Goal: Information Seeking & Learning: Learn about a topic

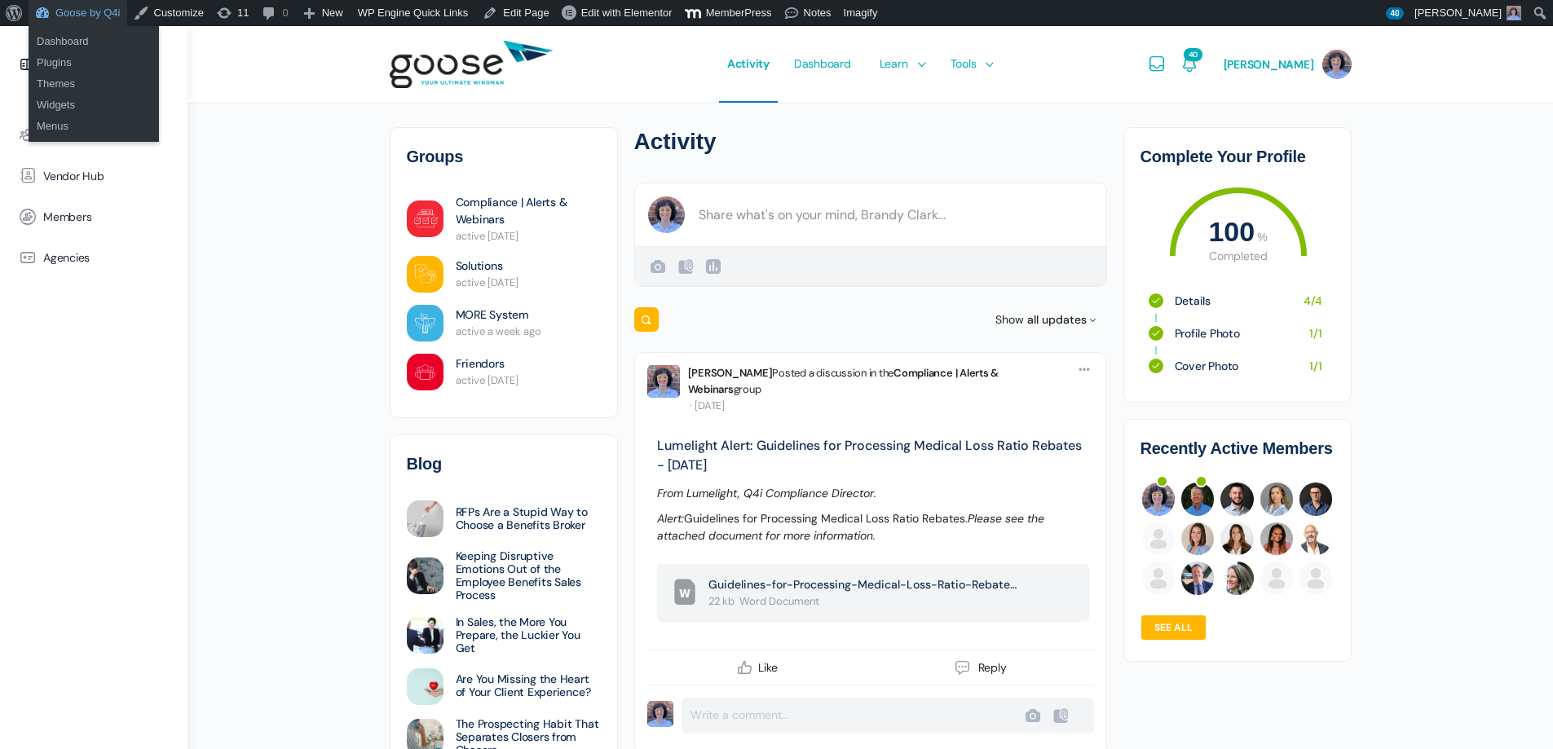
click at [79, 15] on link "Goose by Q4i" at bounding box center [78, 13] width 99 height 26
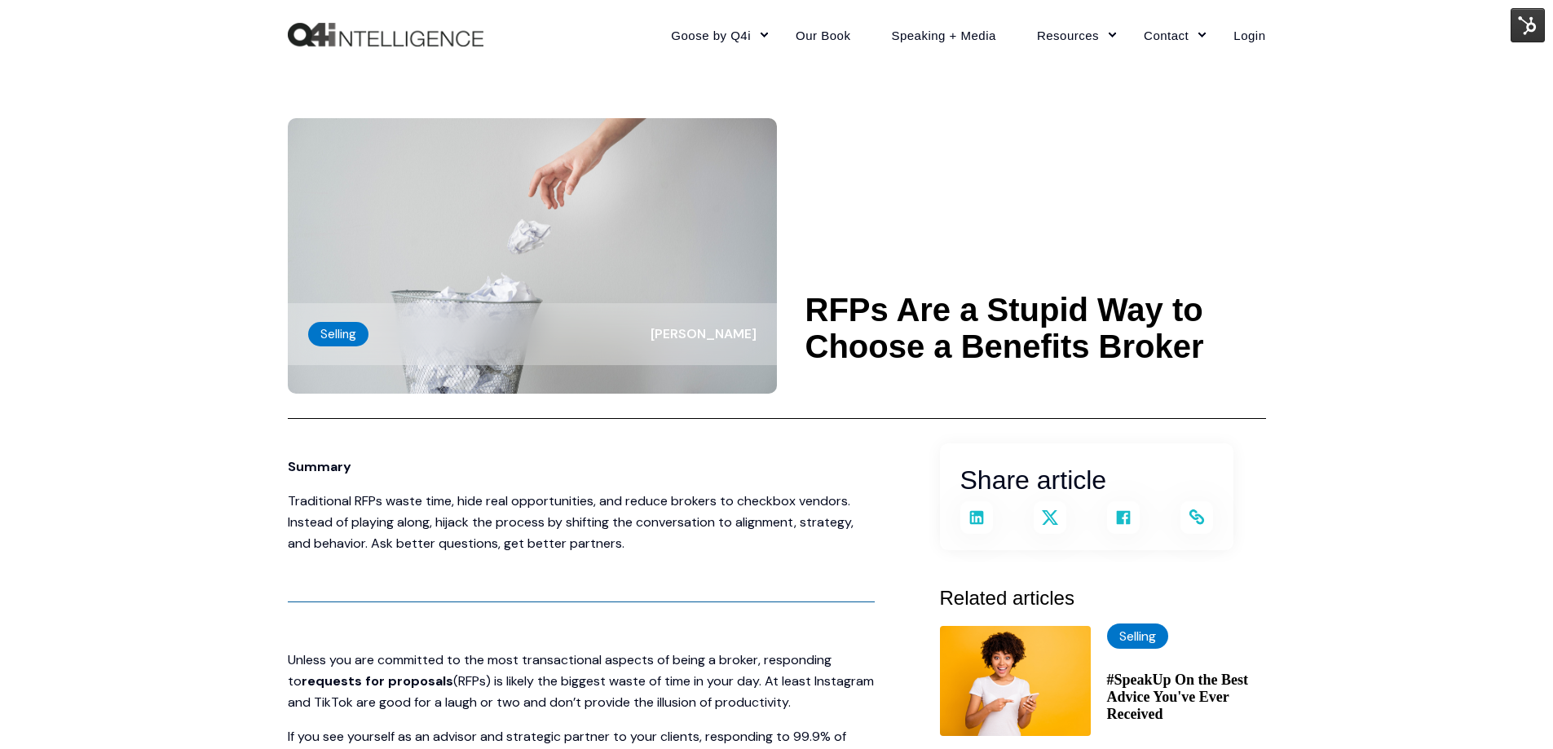
click at [1537, 25] on img at bounding box center [1527, 25] width 34 height 34
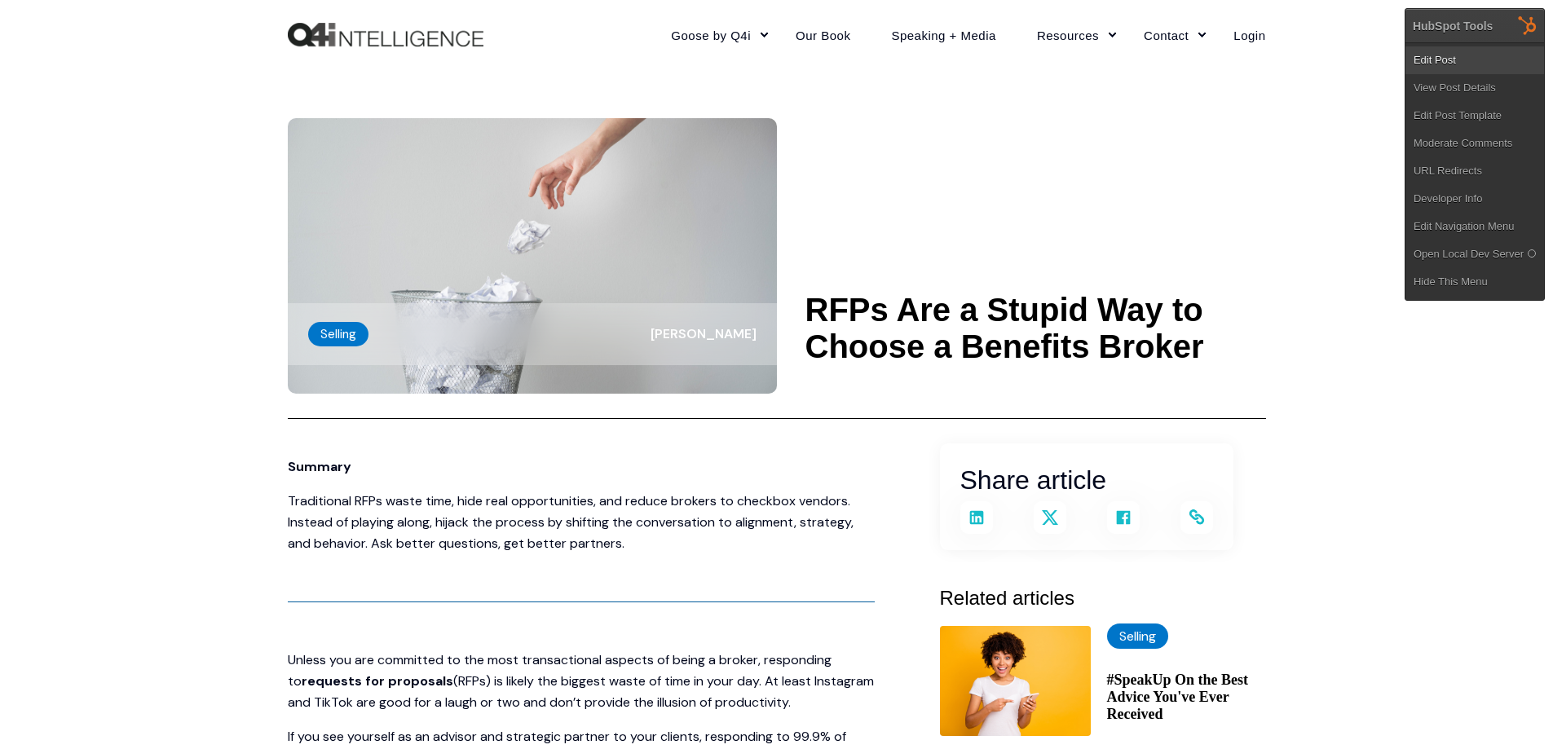
click at [1452, 55] on link "Edit Post" at bounding box center [1474, 60] width 139 height 28
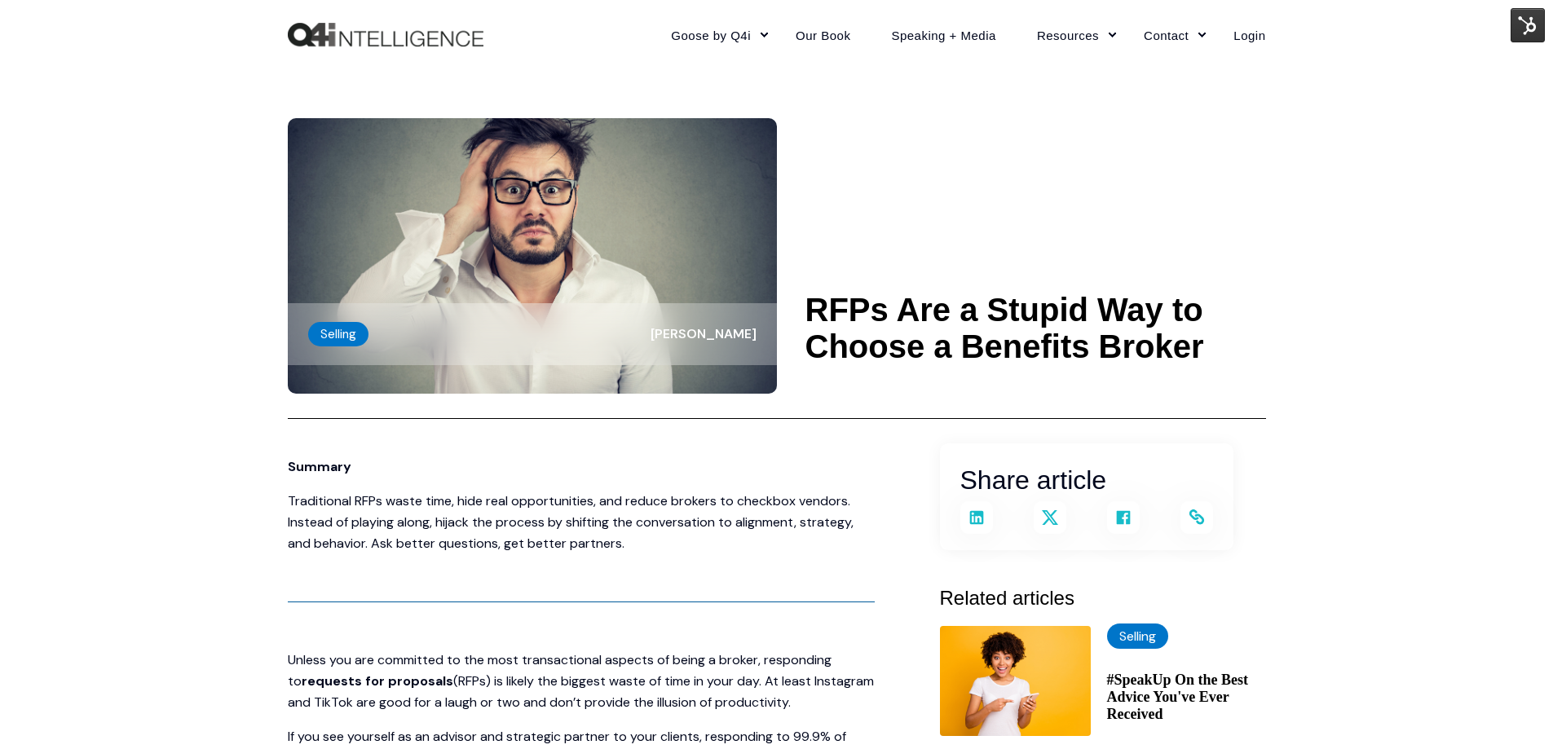
click at [455, 38] on img "Back to Home" at bounding box center [386, 35] width 196 height 24
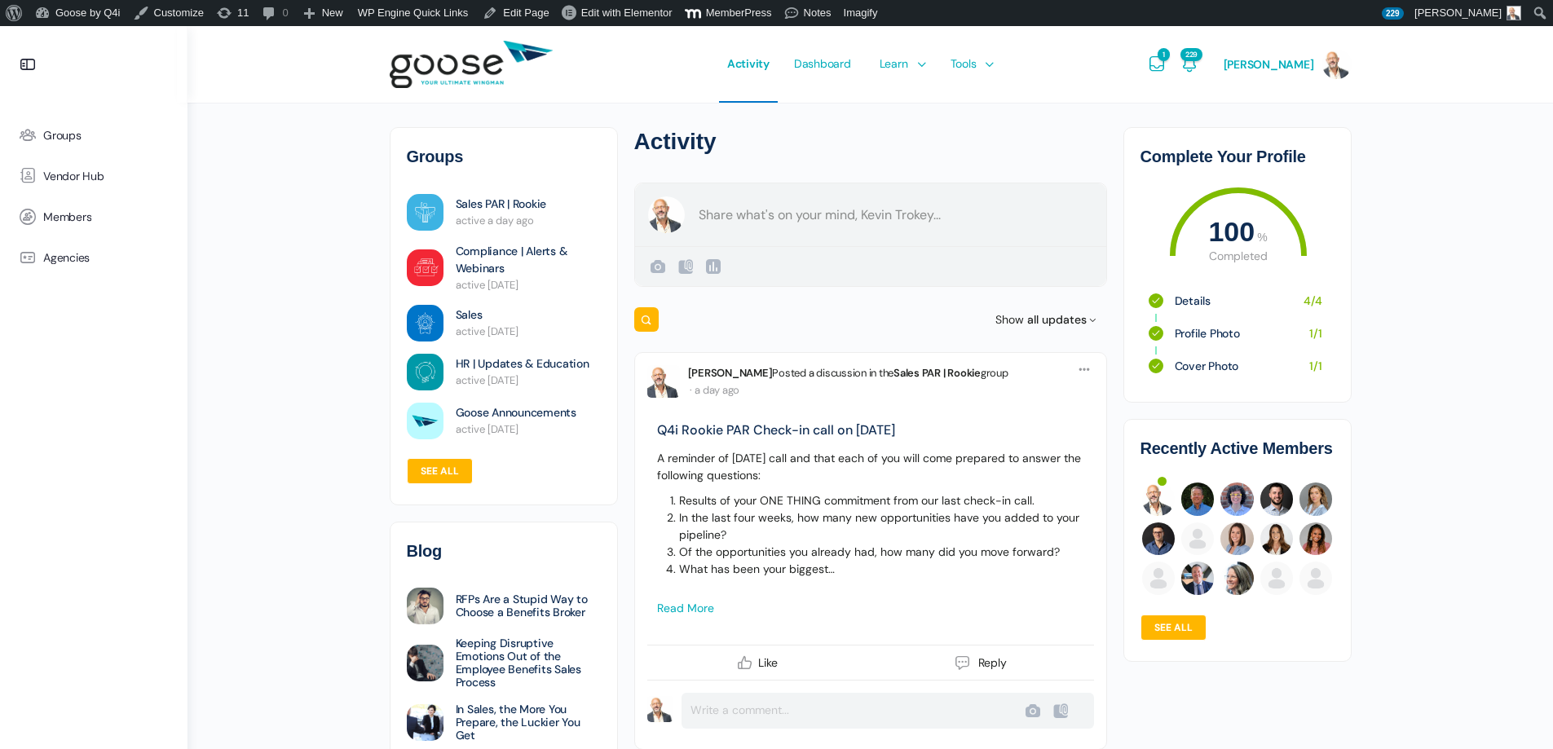
click at [759, 218] on form "Create a post Kevin Trokey Public Public Visible to anyone, on or off this site…" at bounding box center [870, 235] width 473 height 104
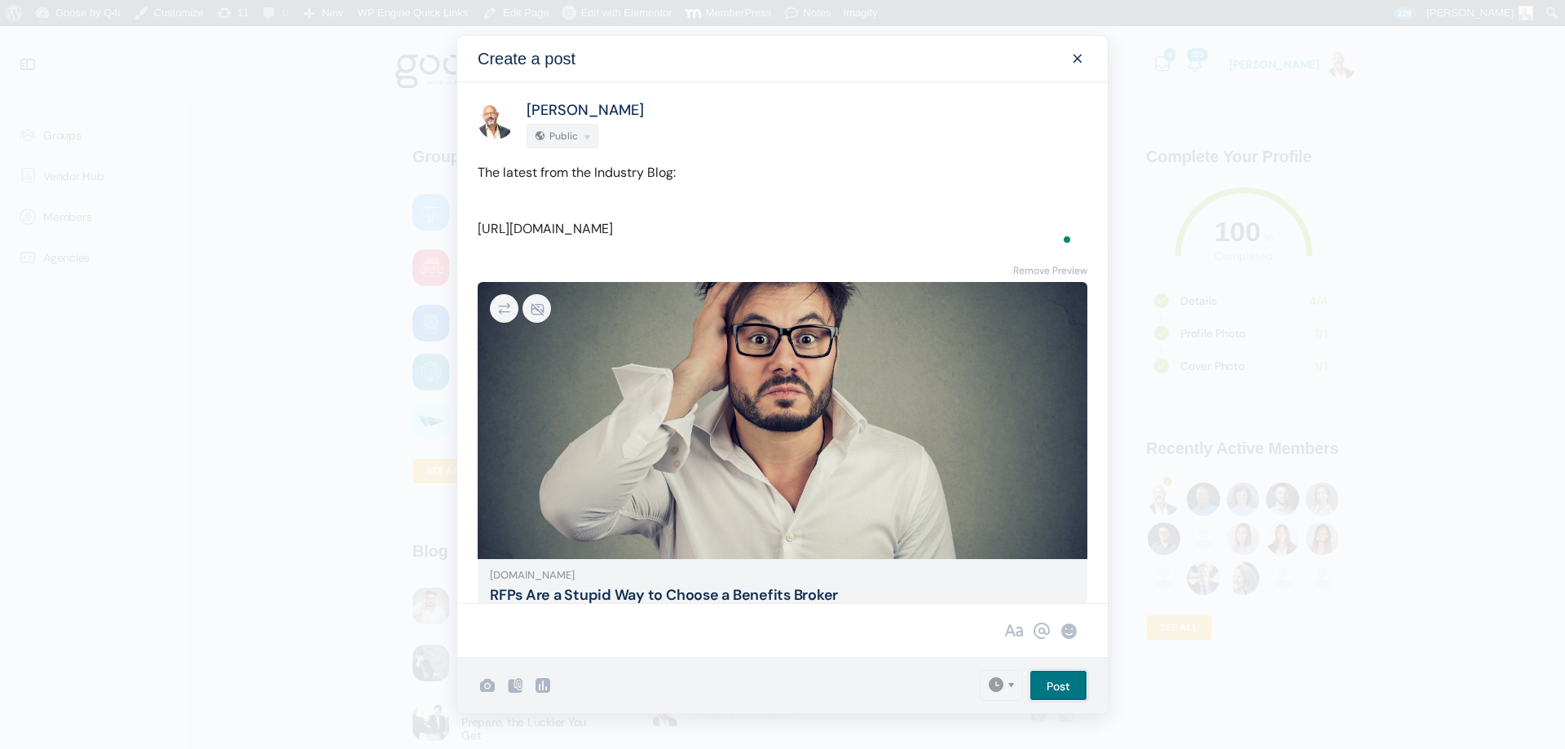
click at [1062, 685] on input "Post" at bounding box center [1058, 685] width 58 height 31
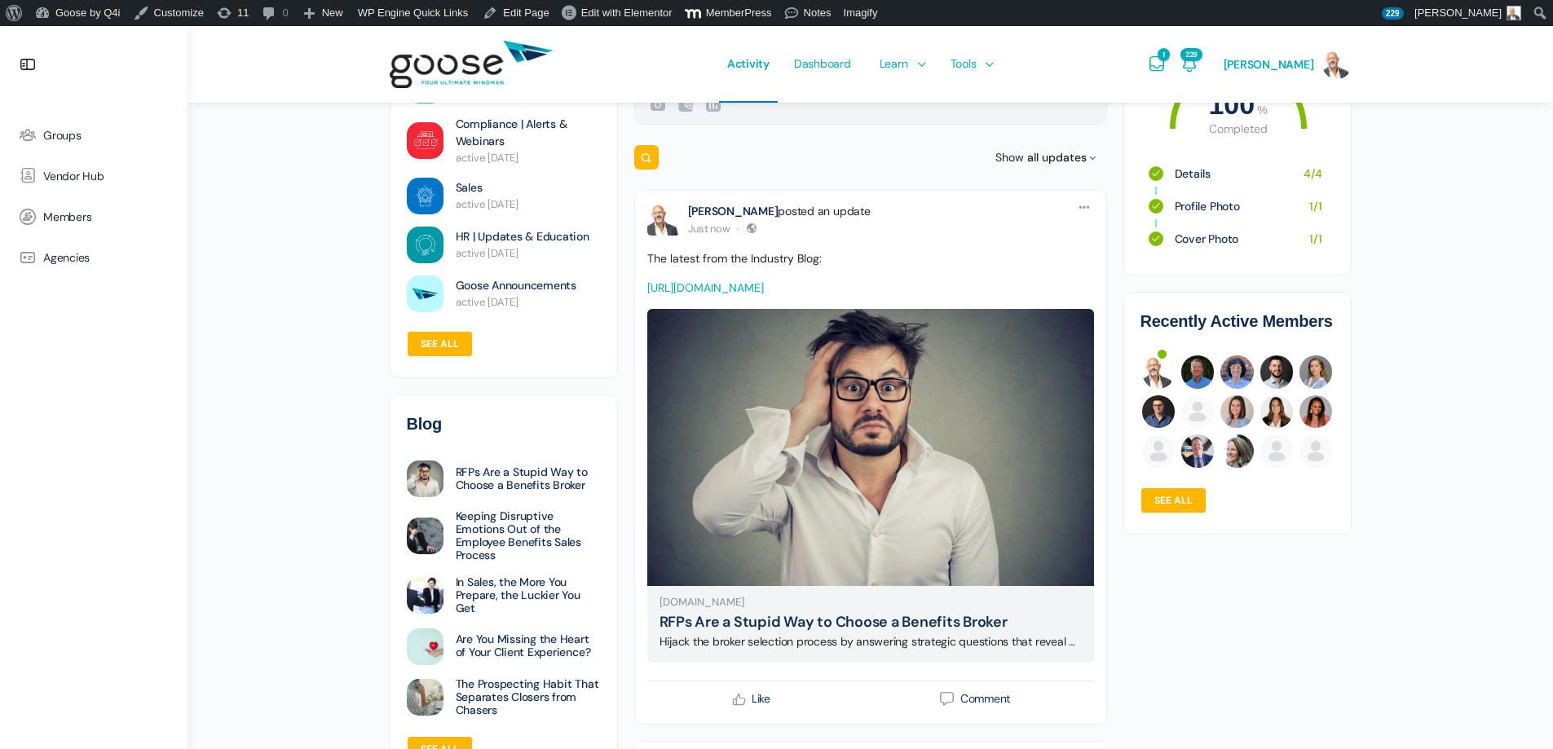
scroll to position [163, 0]
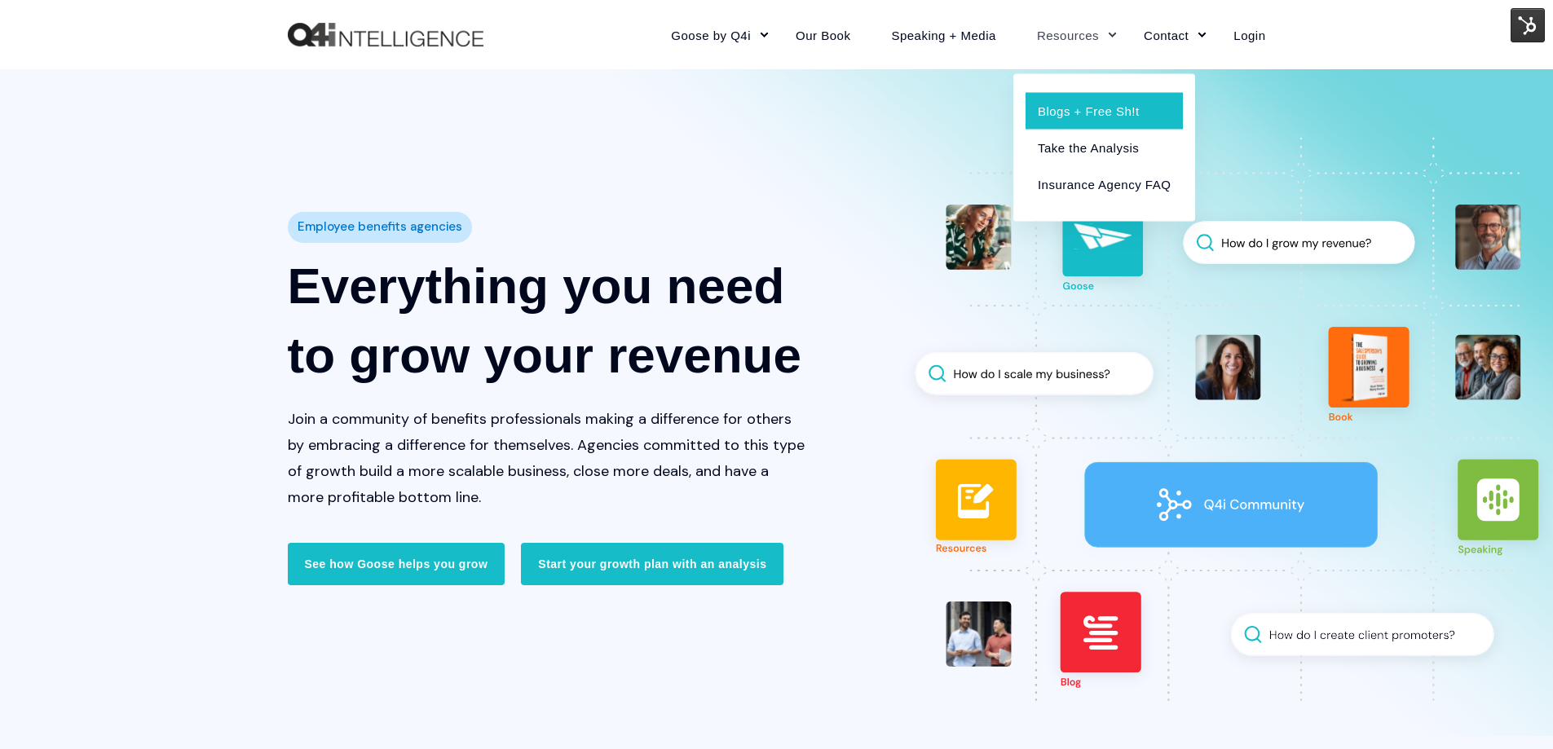
click at [1112, 102] on link "Blogs + Free Sh!t" at bounding box center [1103, 110] width 157 height 37
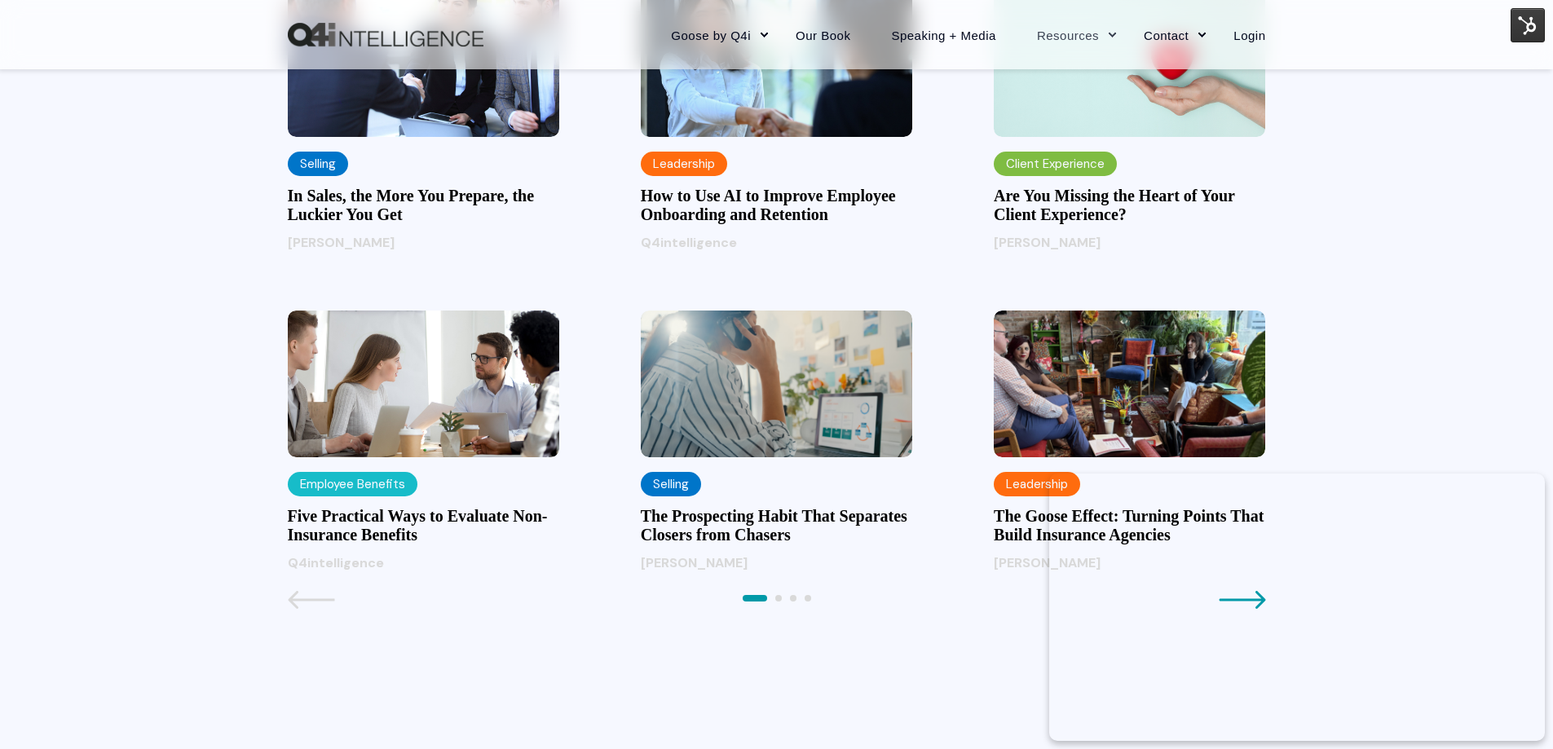
scroll to position [1874, 0]
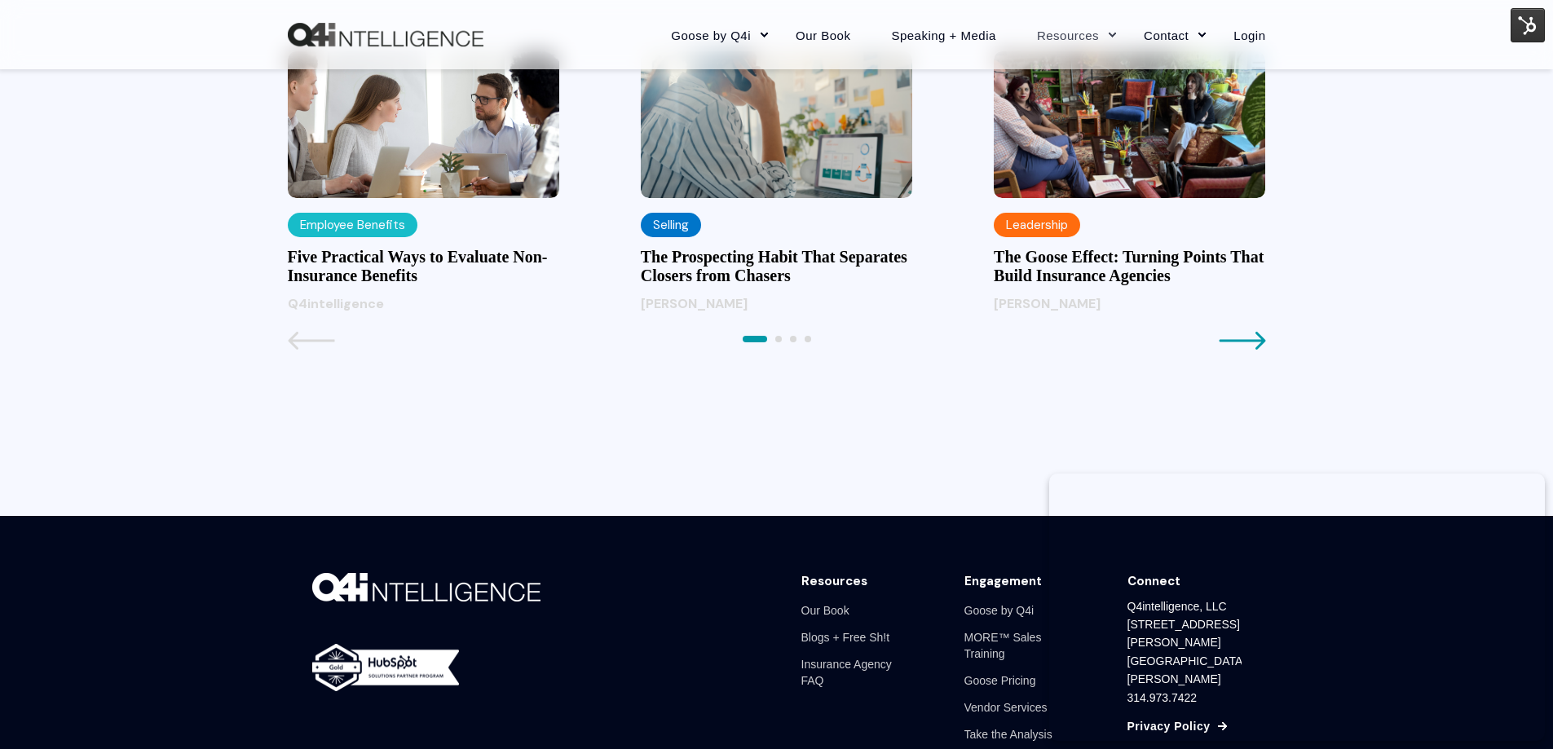
click at [1243, 350] on icon "Next page" at bounding box center [1241, 341] width 46 height 18
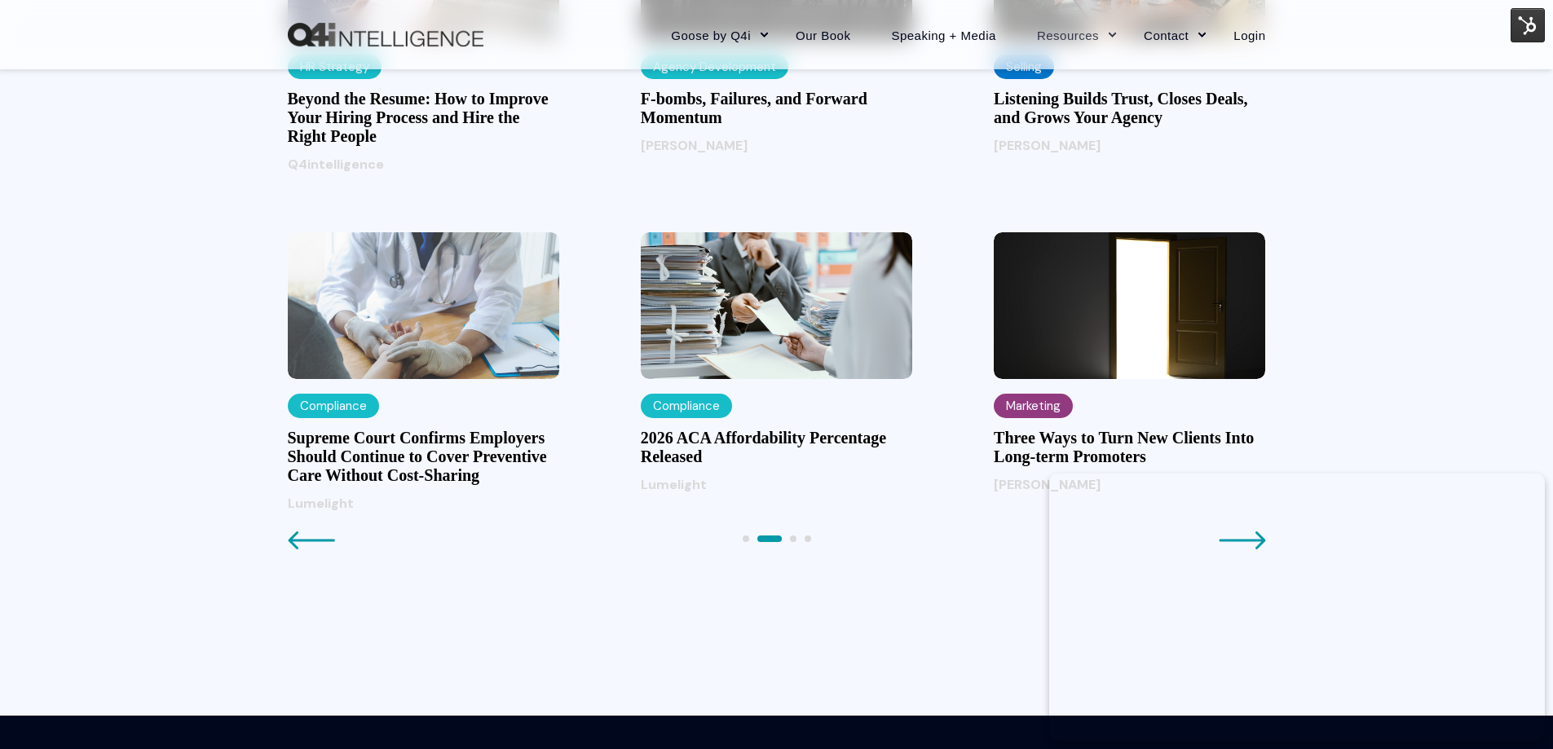
scroll to position [1711, 0]
click at [469, 329] on img at bounding box center [423, 306] width 271 height 147
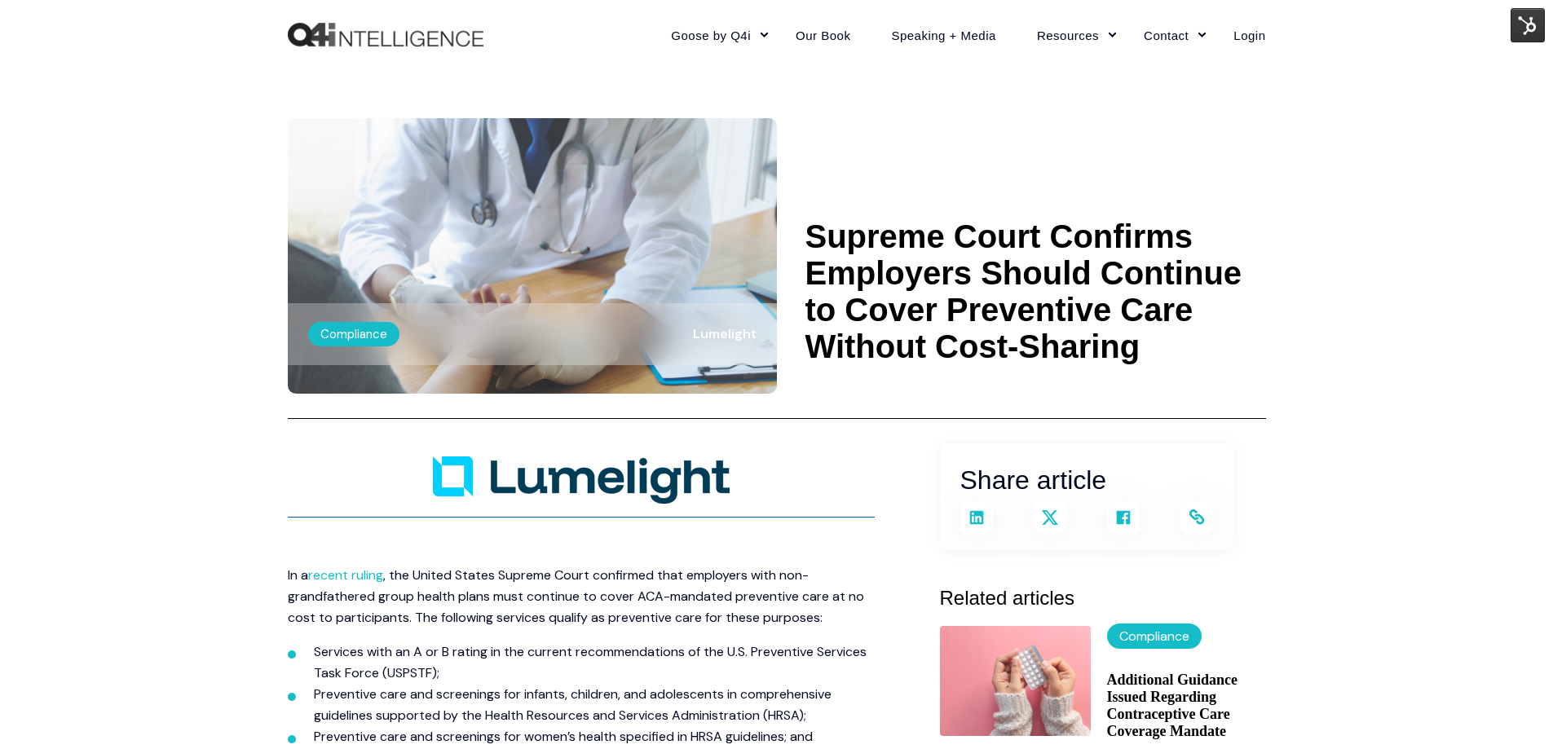
click at [1530, 21] on img at bounding box center [1527, 25] width 34 height 34
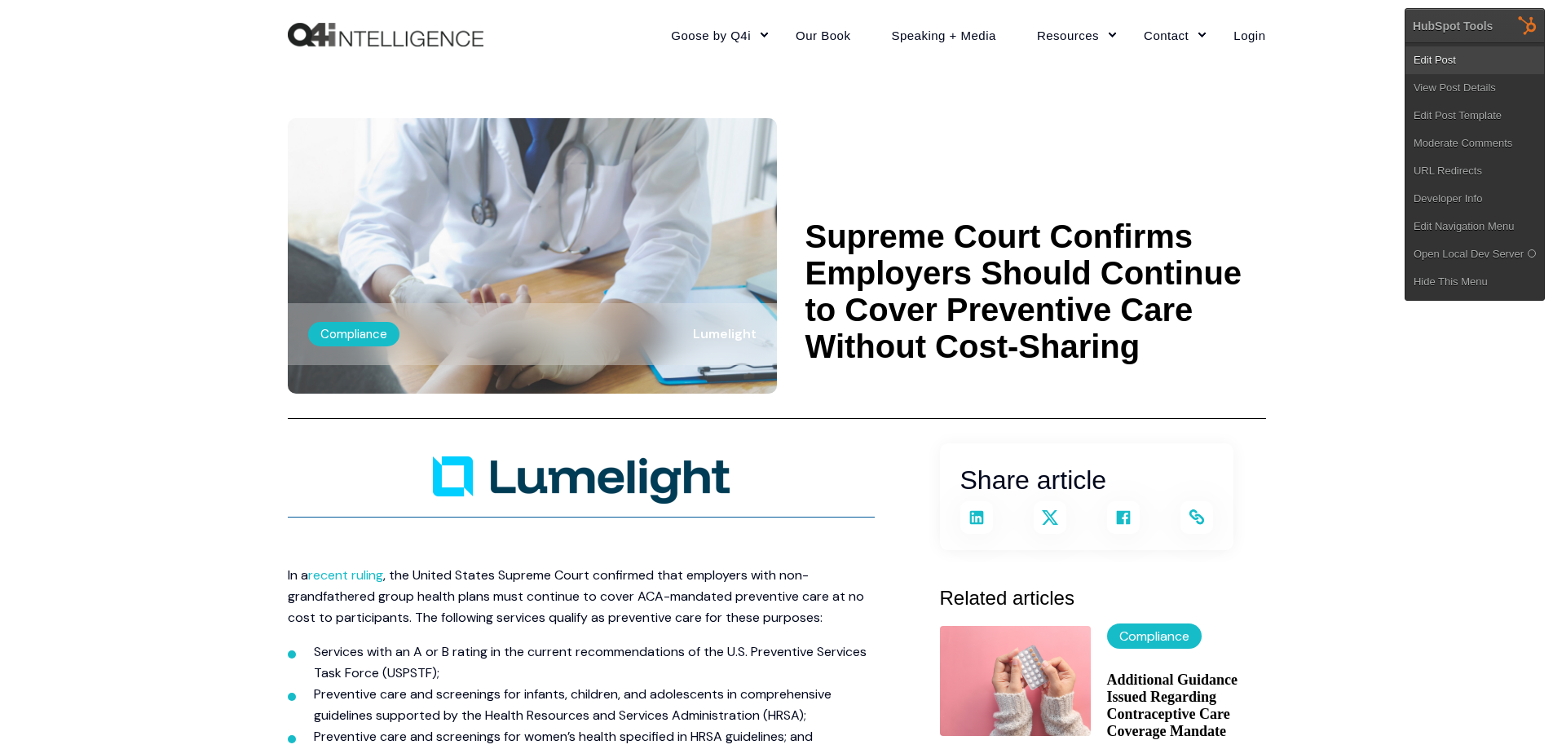
click at [1434, 64] on link "Edit Post" at bounding box center [1474, 60] width 139 height 28
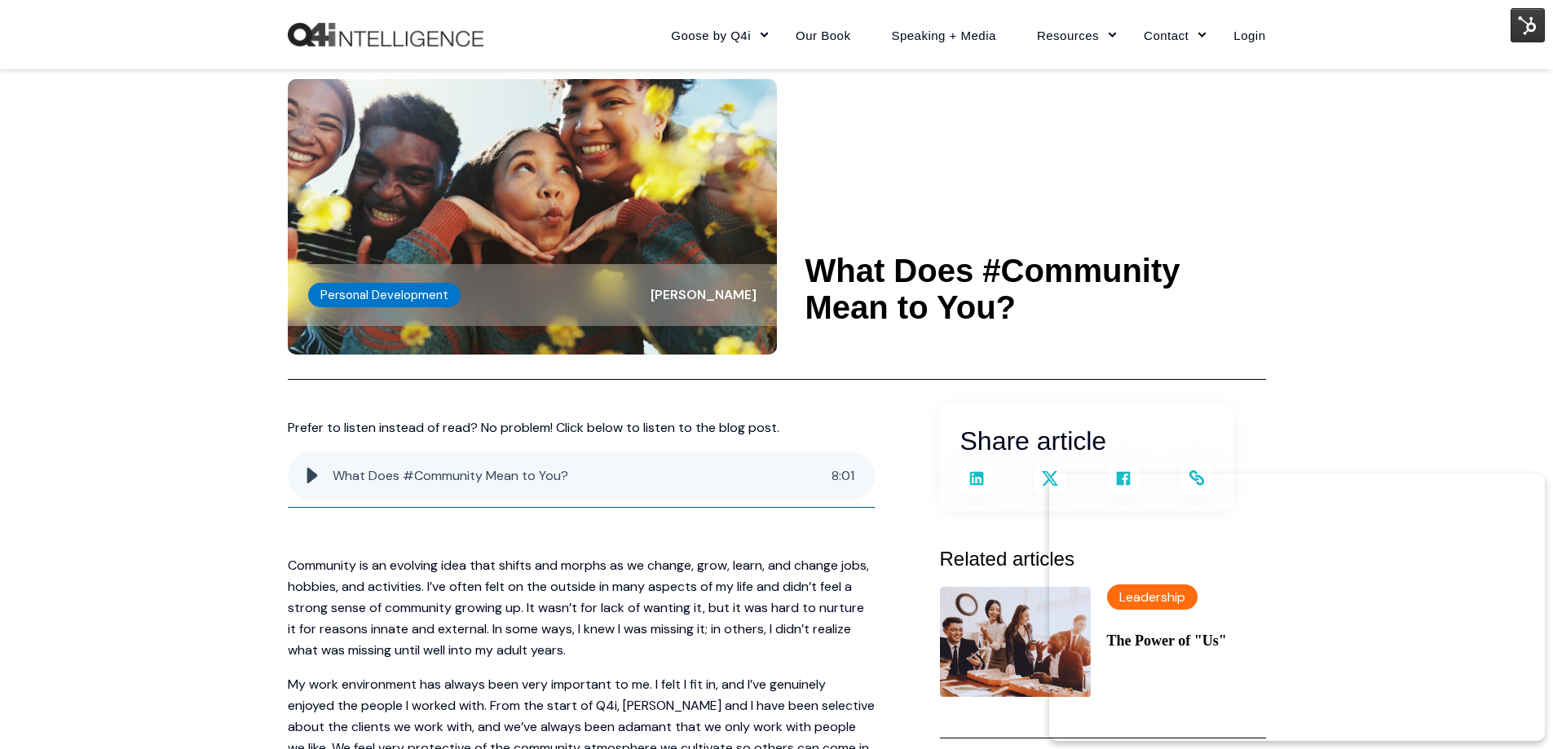
scroll to position [13, 0]
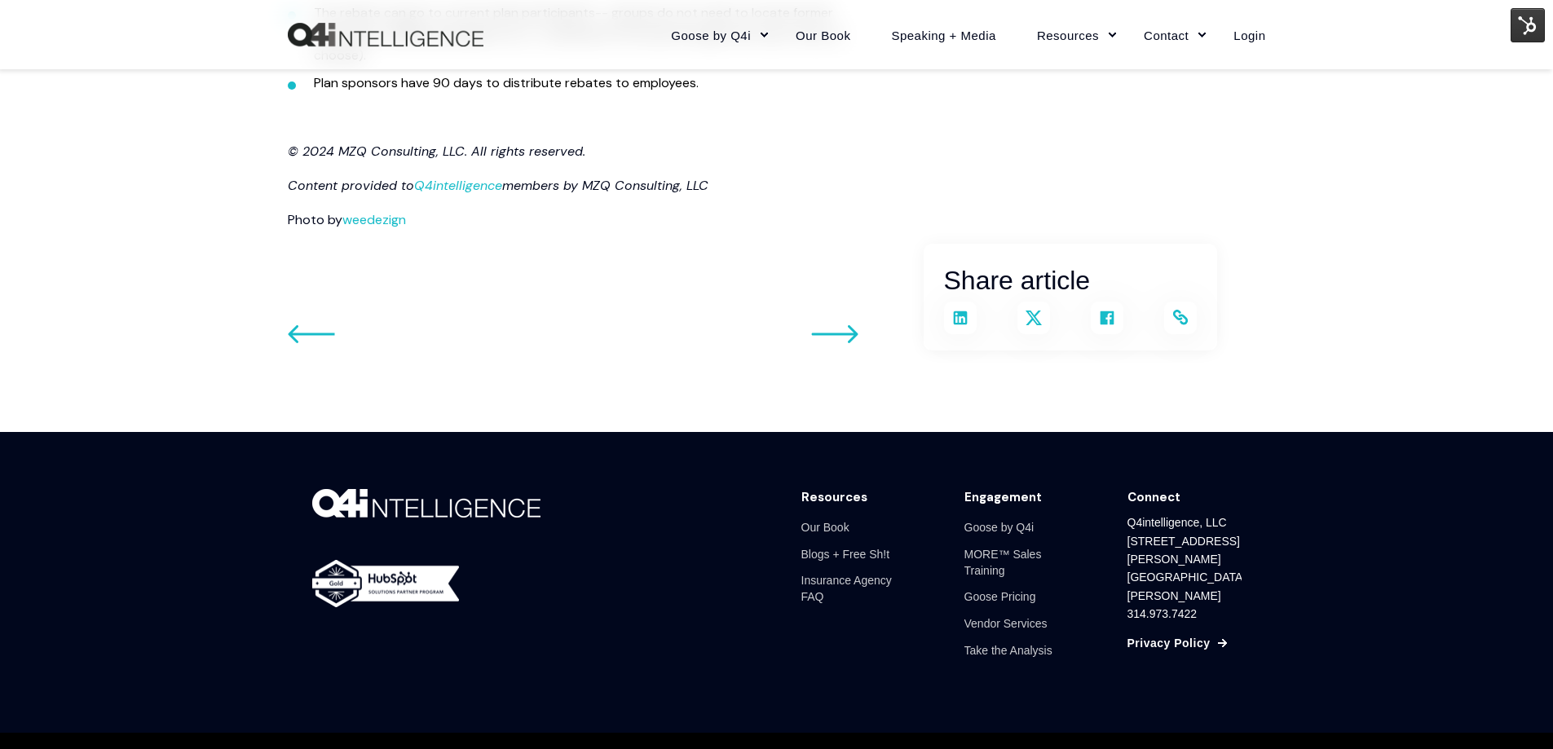
scroll to position [1891, 0]
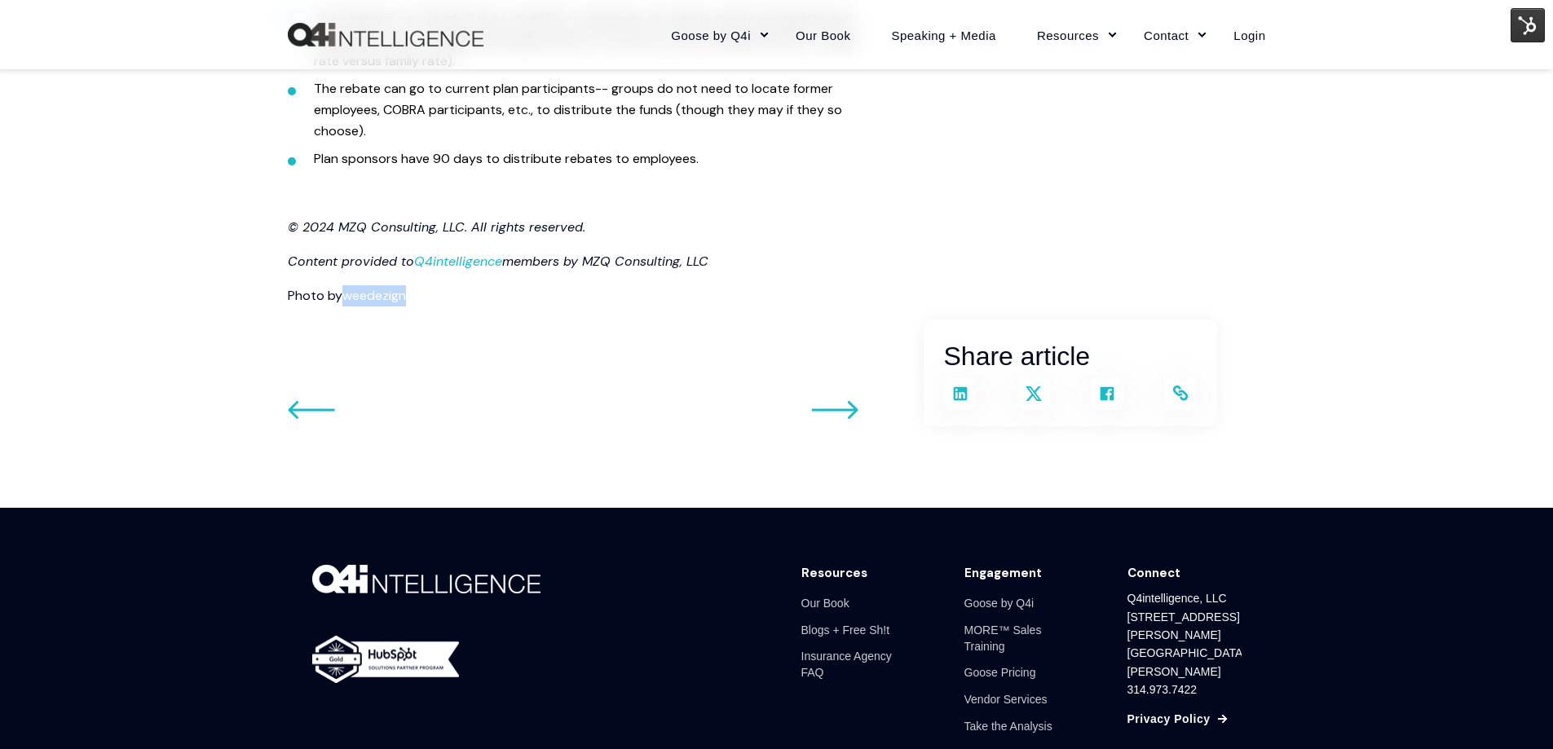
drag, startPoint x: 423, startPoint y: 275, endPoint x: 346, endPoint y: 278, distance: 77.5
click at [346, 285] on p "Photo by weedezign" at bounding box center [581, 295] width 587 height 21
copy link "weedezign"
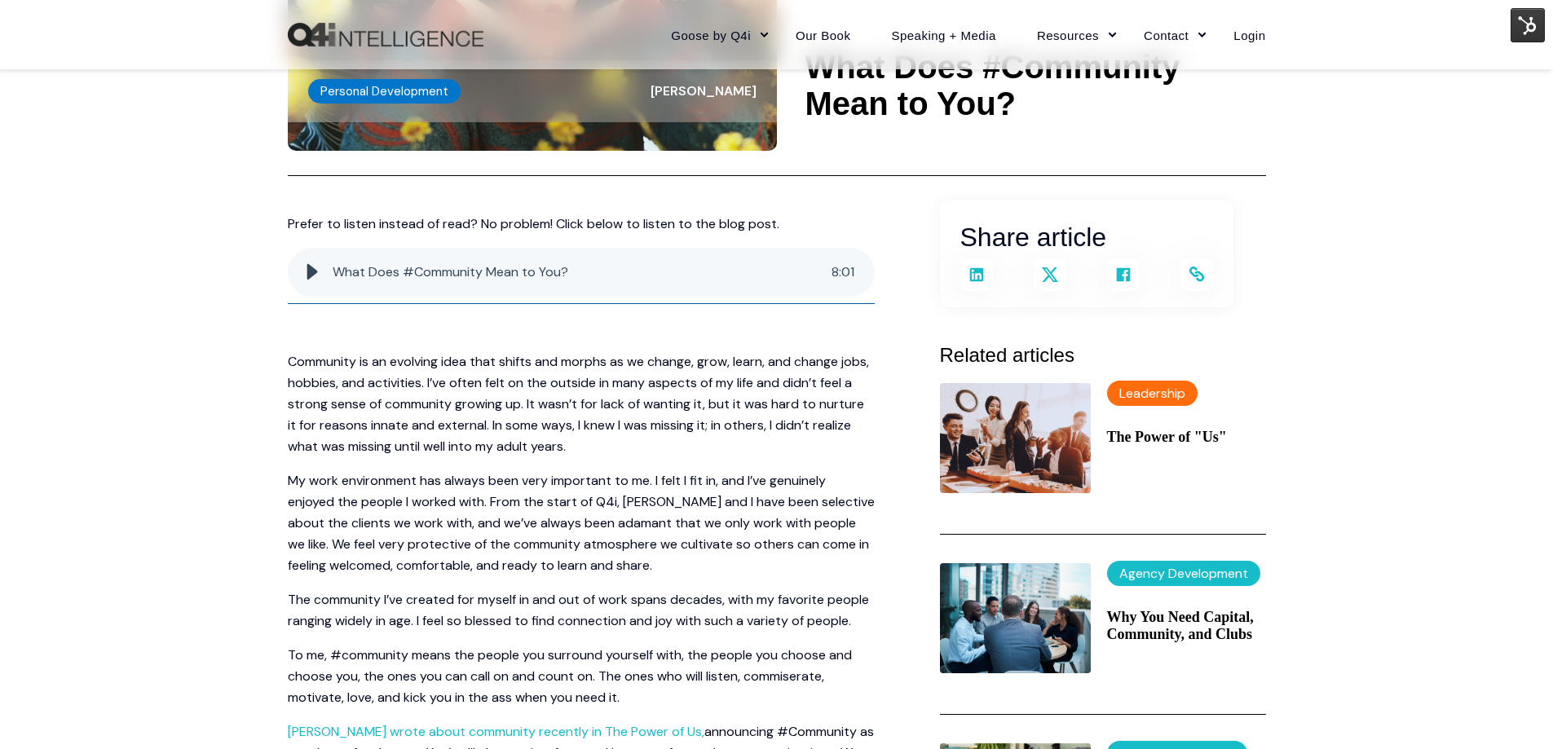
scroll to position [244, 0]
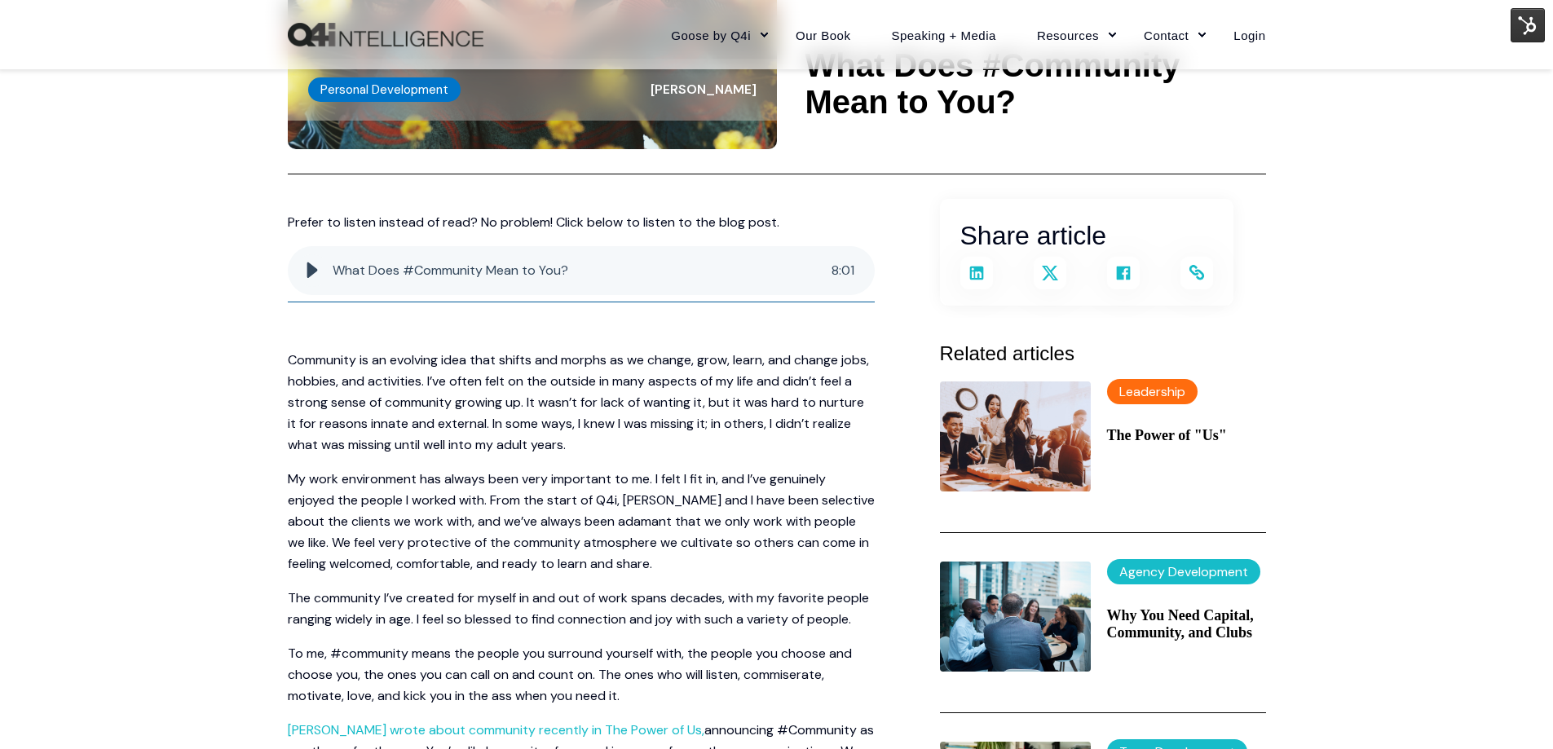
click at [1525, 17] on img at bounding box center [1527, 25] width 34 height 34
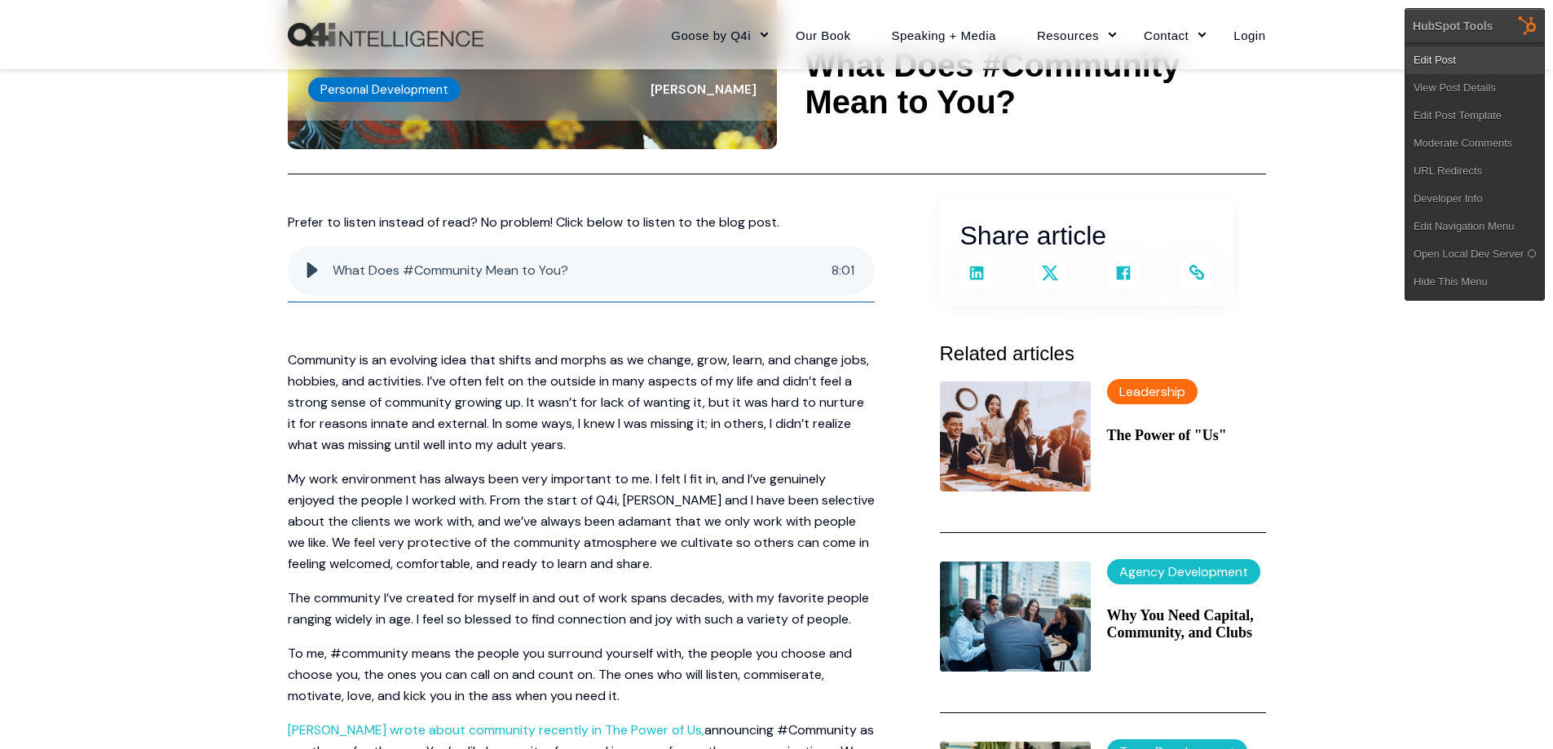
click at [1482, 61] on link "Edit Post" at bounding box center [1474, 60] width 139 height 28
